Goal: Task Accomplishment & Management: Use online tool/utility

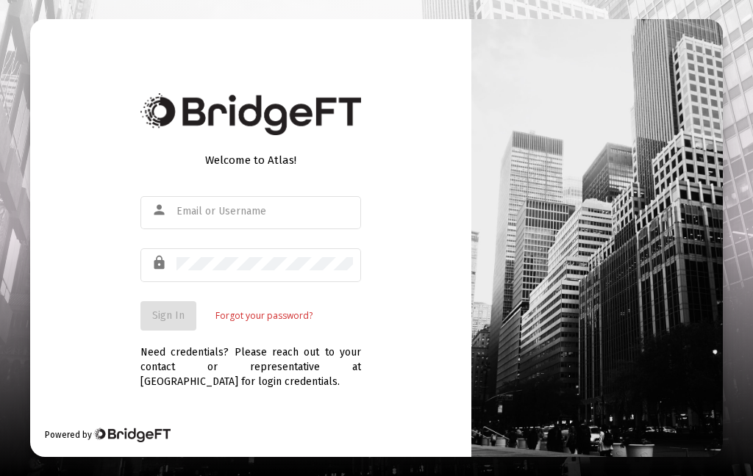
scroll to position [59, 0]
type input "Richardsm75@ptd.net"
click at [169, 310] on span "Sign In" at bounding box center [168, 316] width 32 height 12
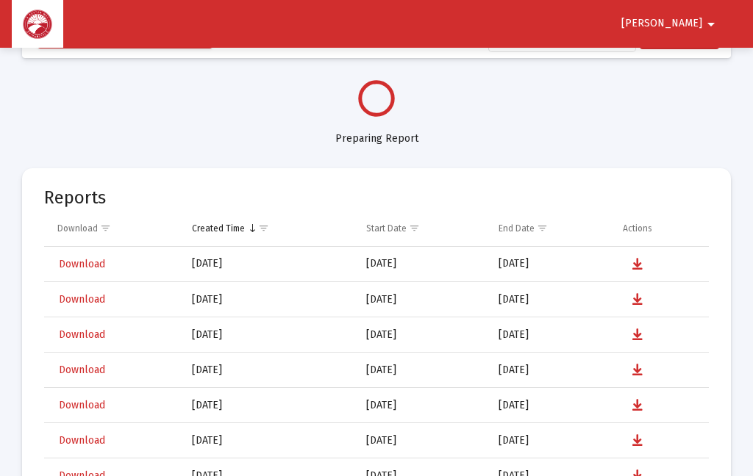
select select "View all"
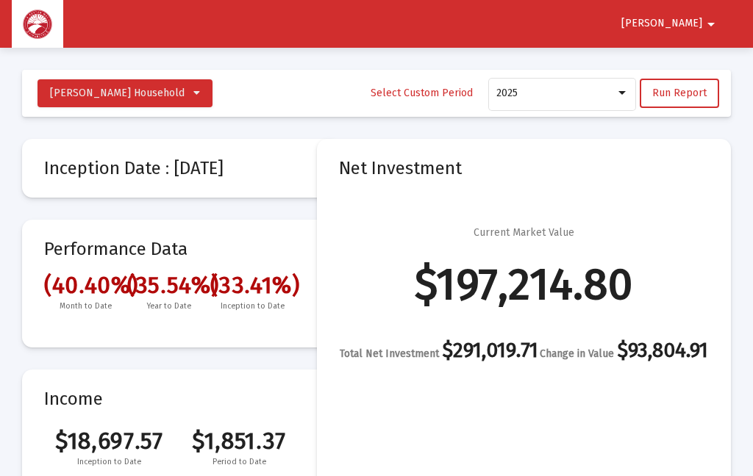
click at [697, 87] on span "Run Report" at bounding box center [679, 93] width 54 height 12
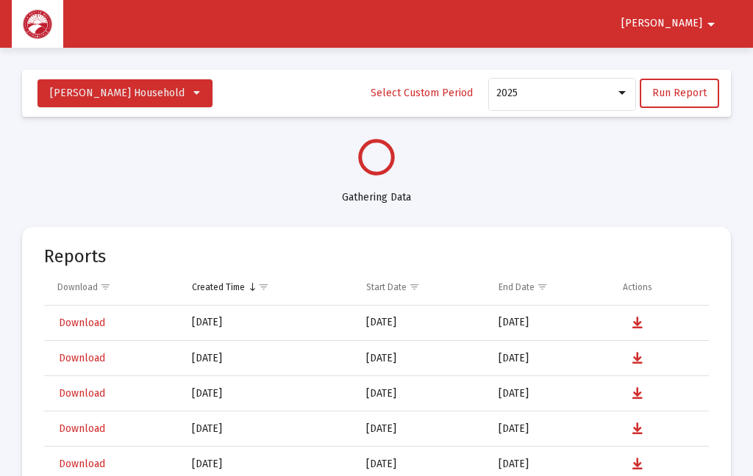
select select "View all"
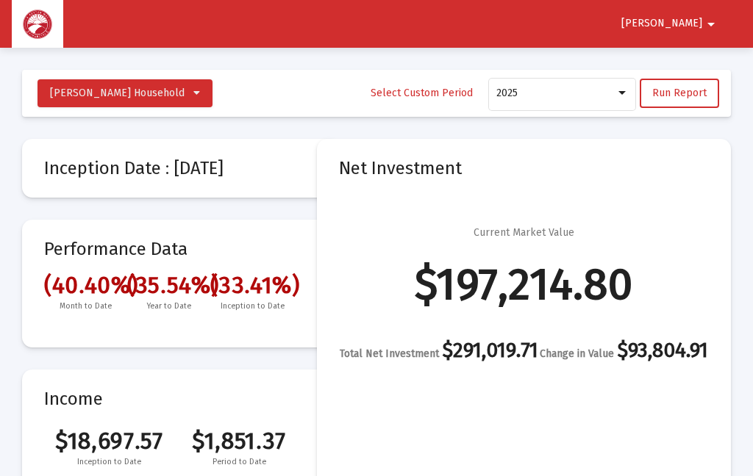
click at [688, 88] on span "Run Report" at bounding box center [679, 93] width 54 height 12
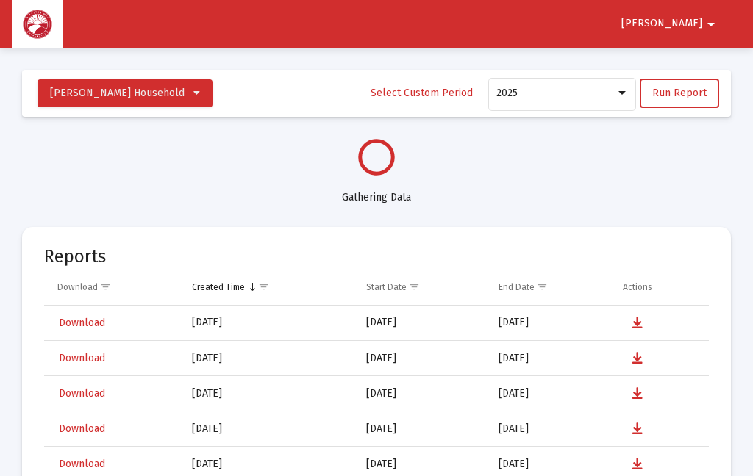
select select "View all"
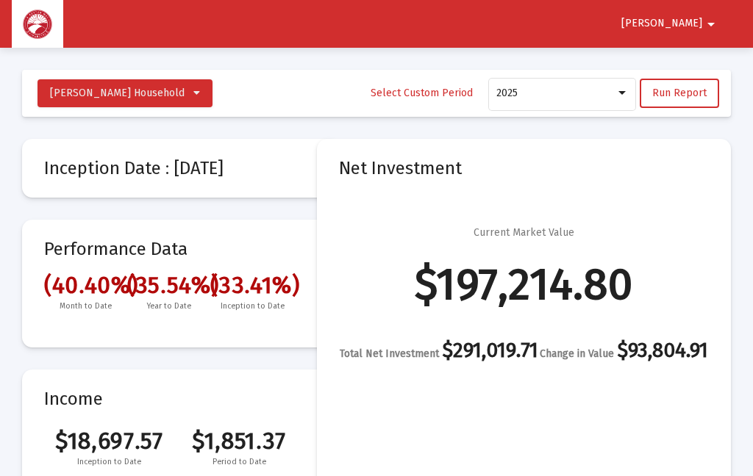
click at [693, 21] on span "Richard" at bounding box center [661, 24] width 81 height 12
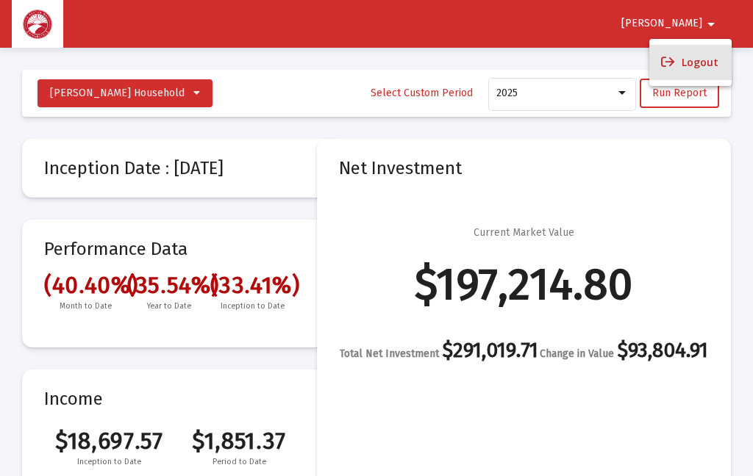
click at [709, 60] on button "Logout" at bounding box center [690, 62] width 82 height 35
